Goal: Transaction & Acquisition: Register for event/course

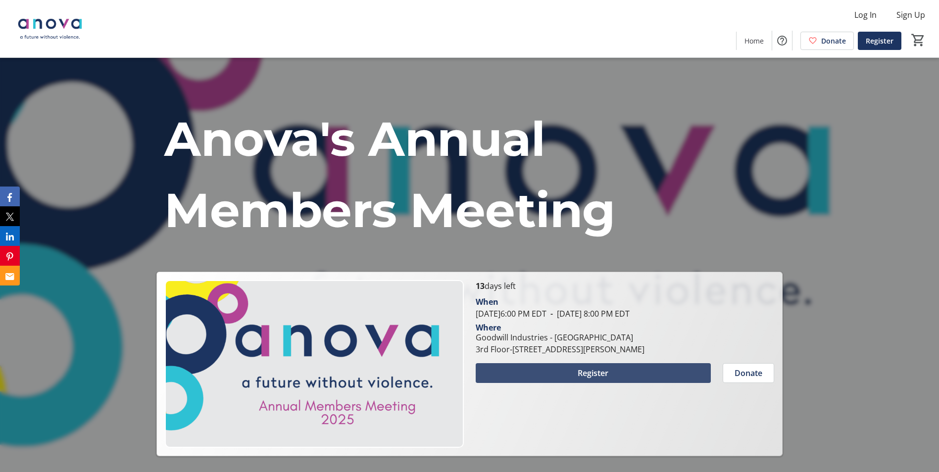
click at [614, 375] on span at bounding box center [593, 373] width 235 height 24
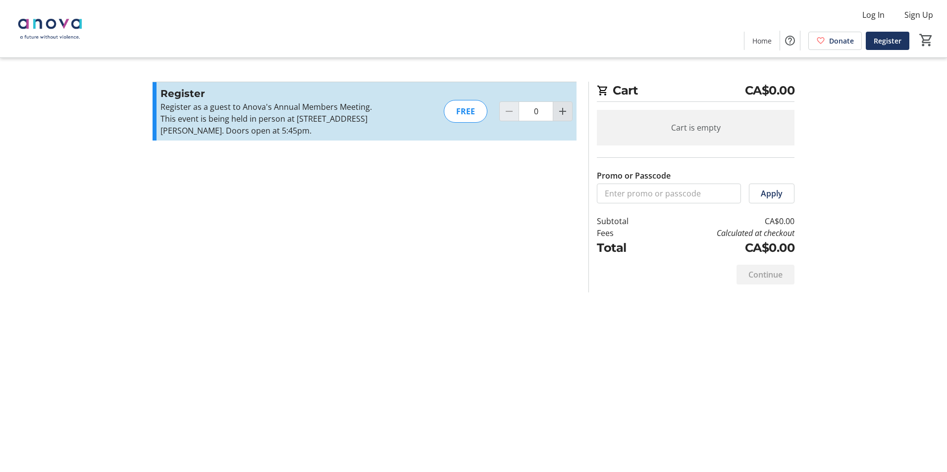
click at [566, 111] on mat-icon "Increment by one" at bounding box center [562, 111] width 12 height 12
type input "1"
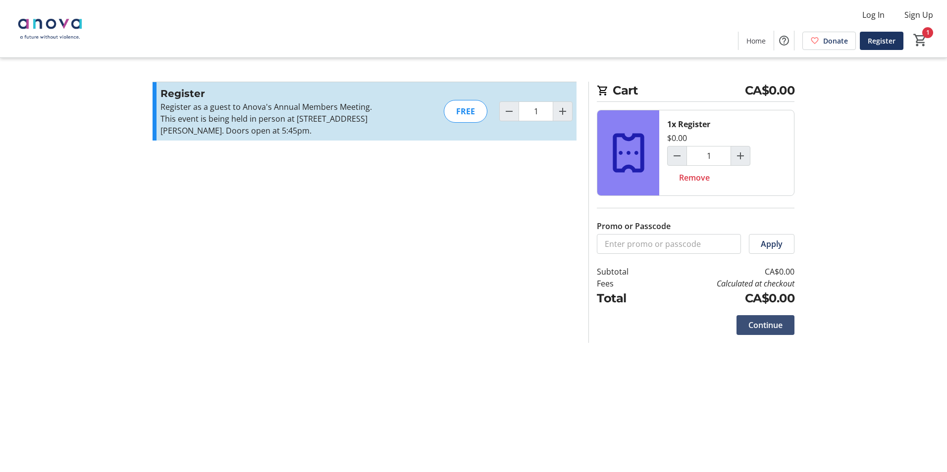
click at [753, 327] on span "Continue" at bounding box center [765, 325] width 34 height 12
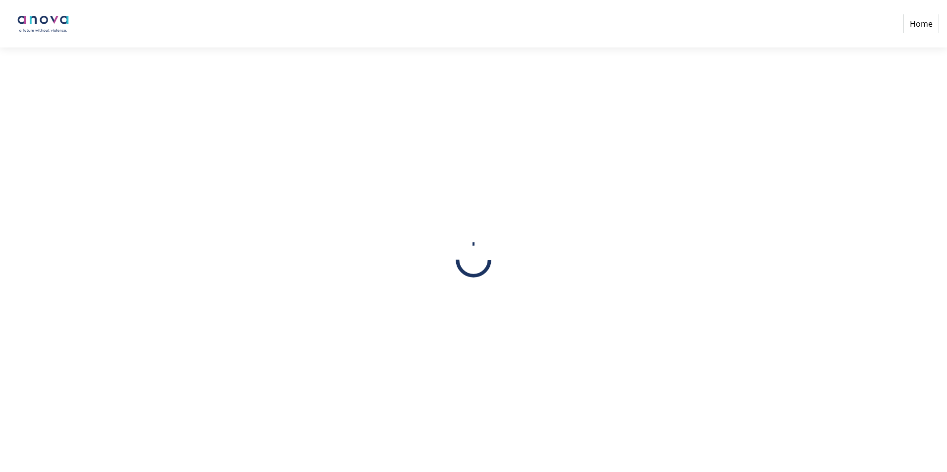
select select
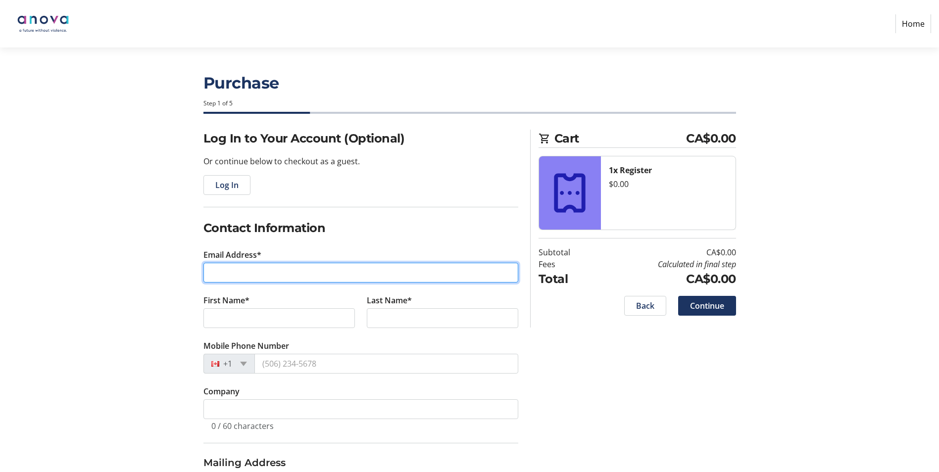
click at [222, 267] on input "Email Address*" at bounding box center [360, 273] width 315 height 20
type input "[EMAIL_ADDRESS][DOMAIN_NAME]"
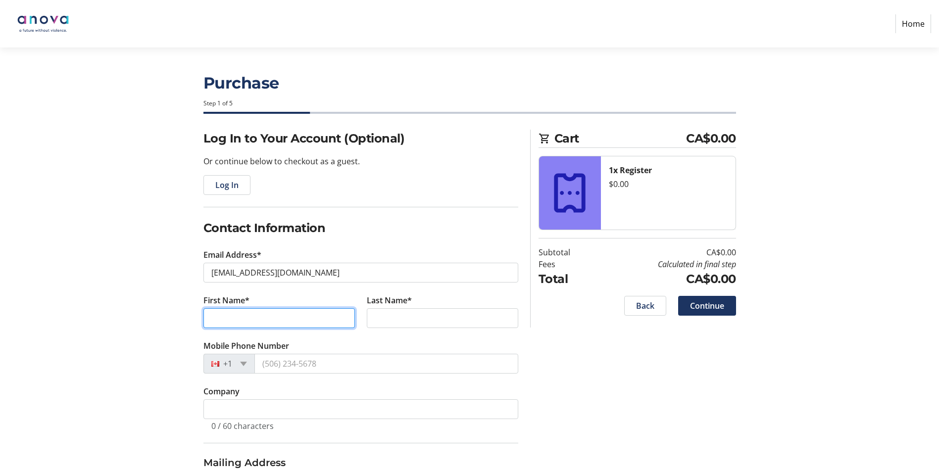
type input "[PERSON_NAME]"
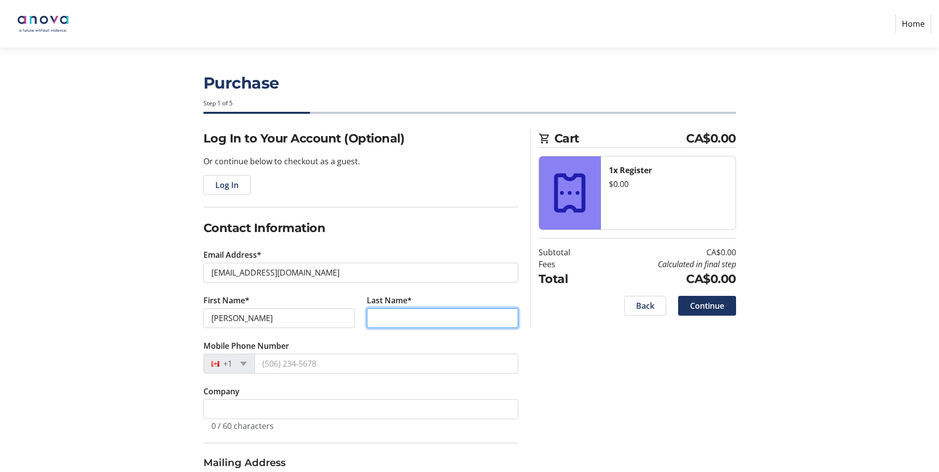
type input "[PERSON_NAME]"
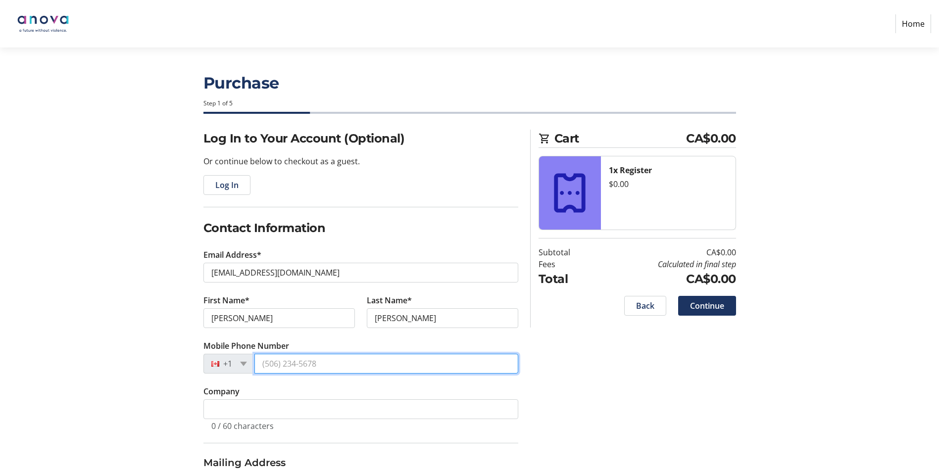
type input "[PHONE_NUMBER]"
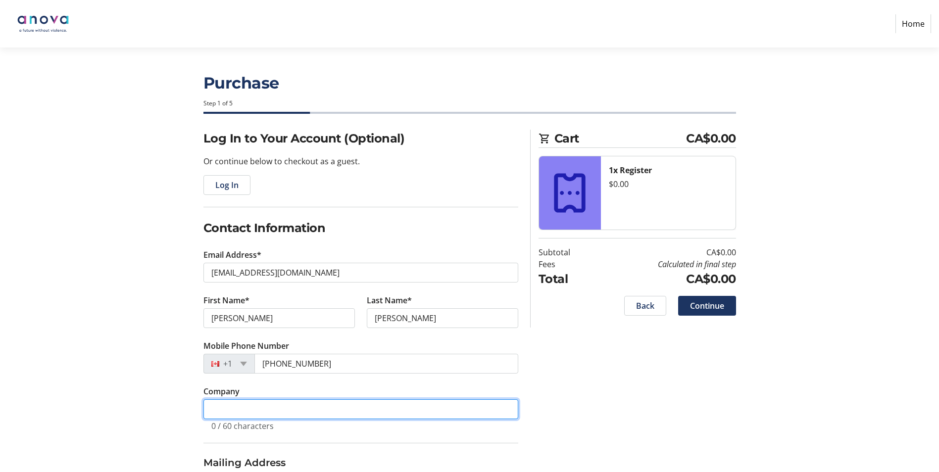
type input "MPP [PERSON_NAME]"
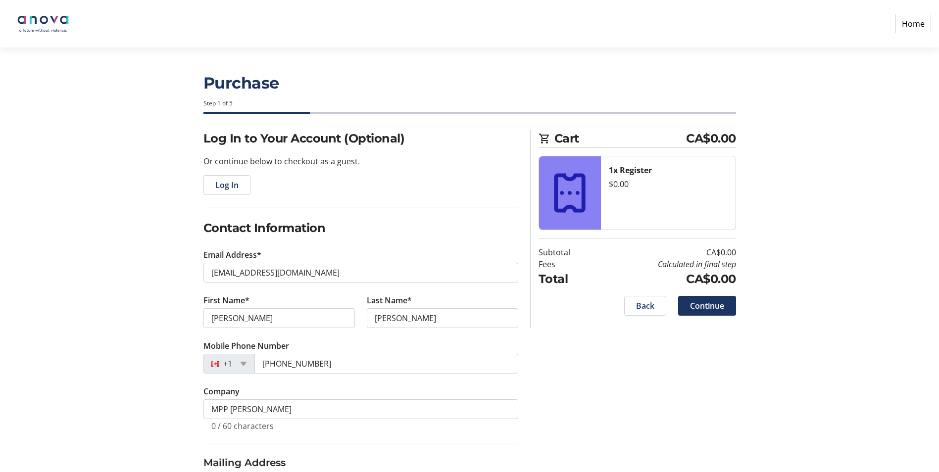
type input "[STREET_ADDRESS][PERSON_NAME]"
type input "[GEOGRAPHIC_DATA]"
type input "N5W 5E1"
select select "CA"
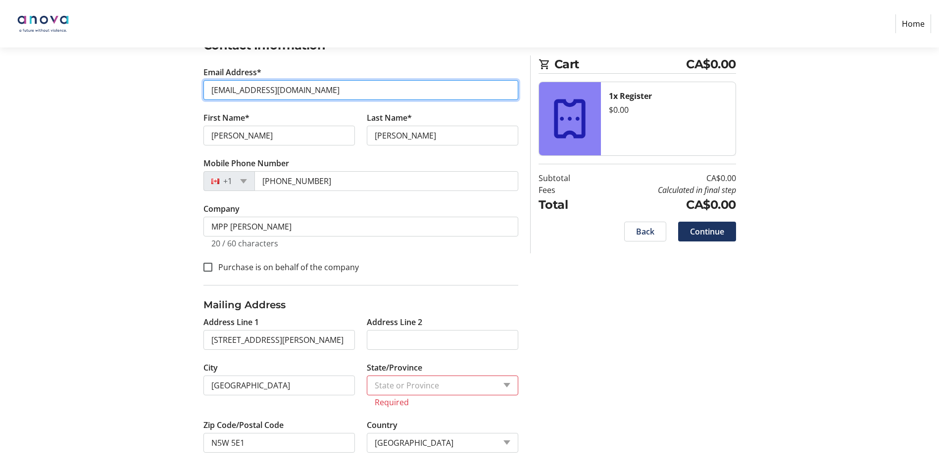
scroll to position [187, 0]
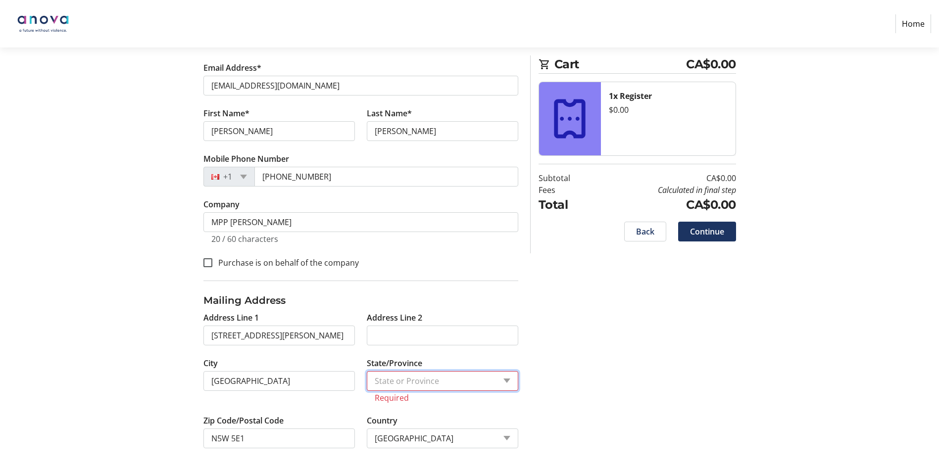
click at [424, 380] on select "State or Province State or Province [GEOGRAPHIC_DATA] [GEOGRAPHIC_DATA] [GEOGRA…" at bounding box center [442, 381] width 151 height 20
select select "ON"
click at [367, 383] on select "State or Province State or Province [GEOGRAPHIC_DATA] [GEOGRAPHIC_DATA] [GEOGRA…" at bounding box center [442, 381] width 151 height 20
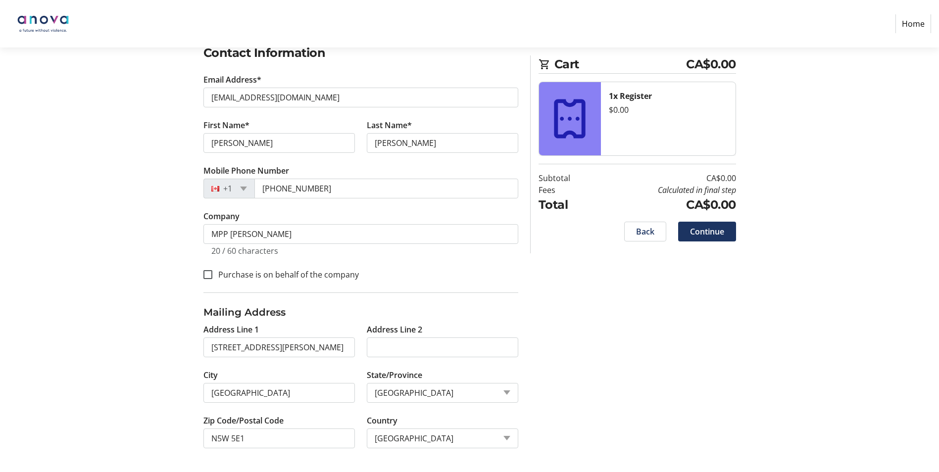
click at [598, 363] on div "Log In to Your Account (Optional) Or continue below to checkout as a guest. Log…" at bounding box center [470, 213] width 654 height 518
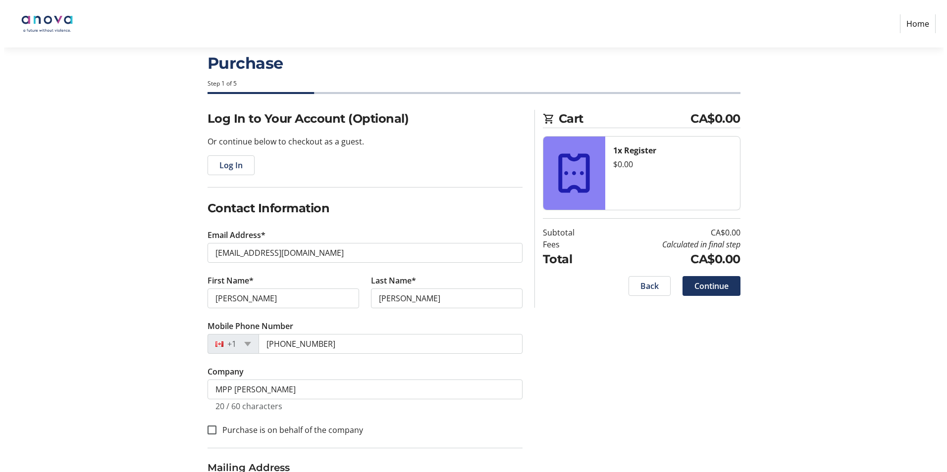
scroll to position [0, 0]
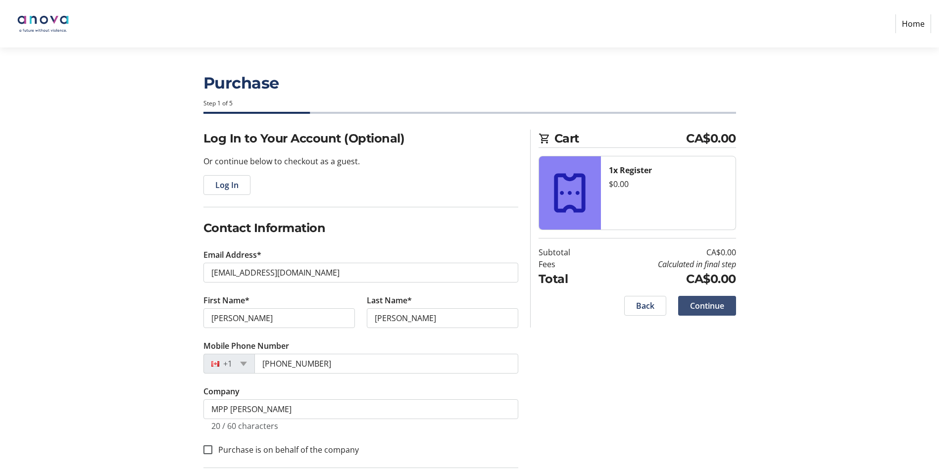
click at [709, 307] on span "Continue" at bounding box center [707, 306] width 34 height 12
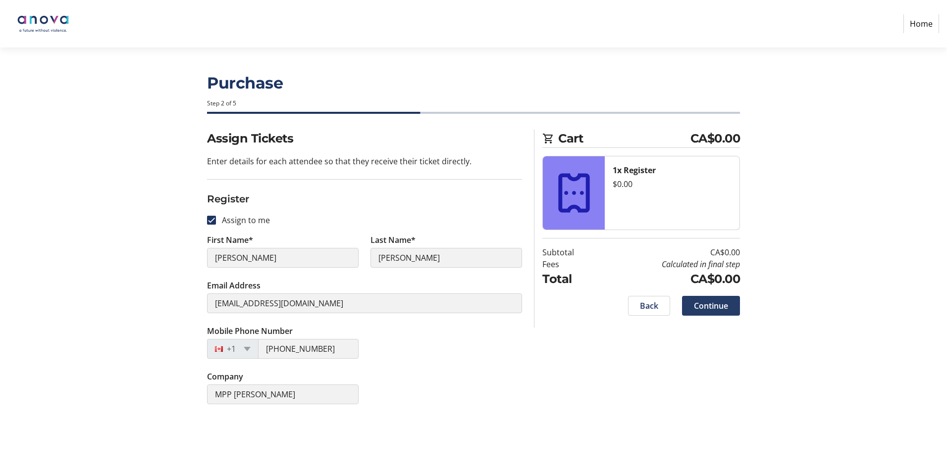
click at [722, 306] on span "Continue" at bounding box center [711, 306] width 34 height 12
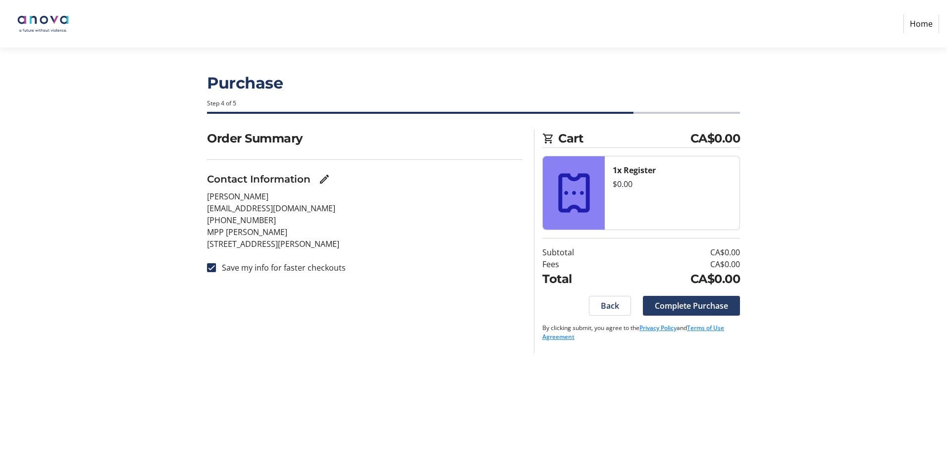
click at [674, 307] on span "Complete Purchase" at bounding box center [690, 306] width 73 height 12
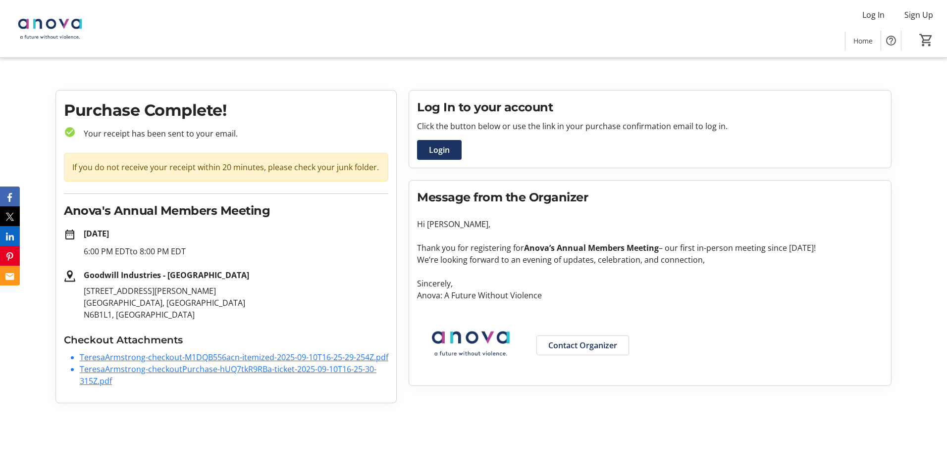
click at [216, 359] on link "TeresaArmstrong-checkout-M1DQB556acn-itemized-2025-09-10T16-25-29-254Z.pdf" at bounding box center [234, 357] width 308 height 11
click at [222, 372] on link "TeresaArmstrong-checkoutPurchase-hUQ7tkR9RBa-ticket-2025-09-10T16-25-30-315Z.pdf" at bounding box center [228, 375] width 297 height 23
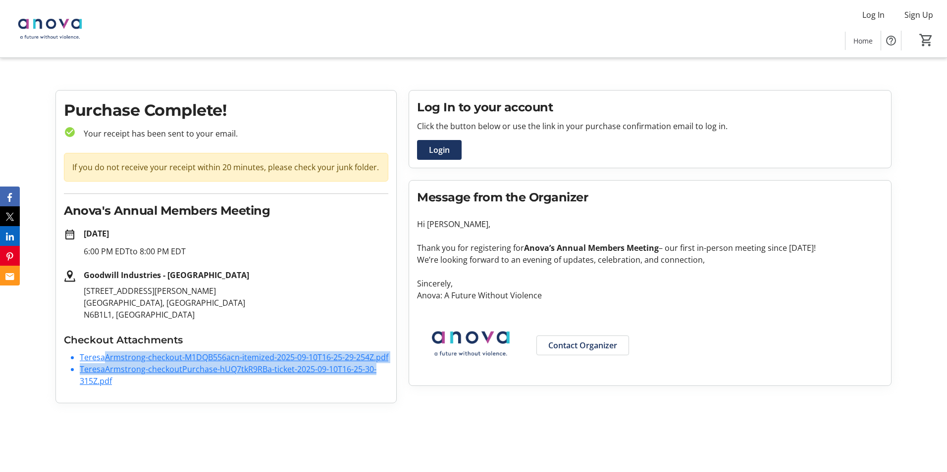
drag, startPoint x: 73, startPoint y: 387, endPoint x: 110, endPoint y: 358, distance: 46.9
click at [108, 358] on ul "TeresaArmstrong-checkout-M1DQB556acn-itemized-2025-09-10T16-25-29-254Z.pdf Tere…" at bounding box center [226, 370] width 324 height 36
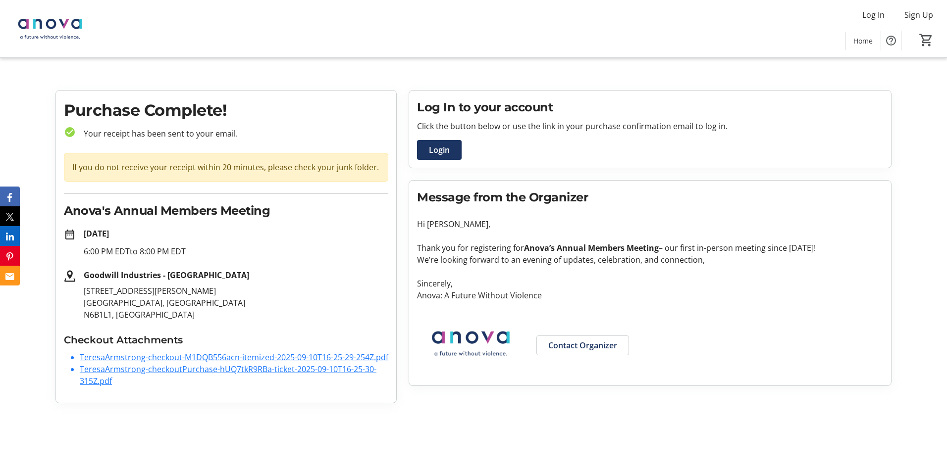
drag, startPoint x: 110, startPoint y: 358, endPoint x: 186, endPoint y: 393, distance: 83.5
click at [186, 395] on div "Purchase Complete! check_circle Your receipt has been sent to your email. If yo…" at bounding box center [226, 247] width 340 height 312
drag, startPoint x: 182, startPoint y: 358, endPoint x: 188, endPoint y: 383, distance: 25.5
click at [185, 384] on li "TeresaArmstrong-checkoutPurchase-hUQ7tkR9RBa-ticket-2025-09-10T16-25-30-315Z.pdf" at bounding box center [234, 375] width 308 height 24
